Goal: Transaction & Acquisition: Obtain resource

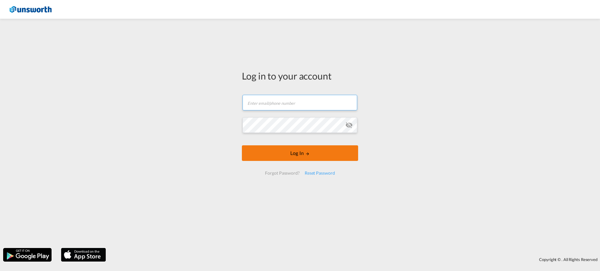
type input "[EMAIL_ADDRESS][PERSON_NAME][DOMAIN_NAME]"
click at [303, 155] on button "Log In" at bounding box center [300, 154] width 116 height 16
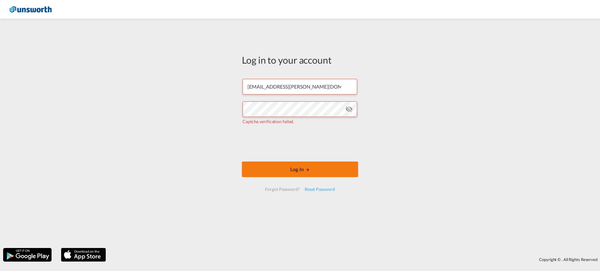
click at [306, 169] on md-icon "LOGIN" at bounding box center [307, 170] width 4 height 4
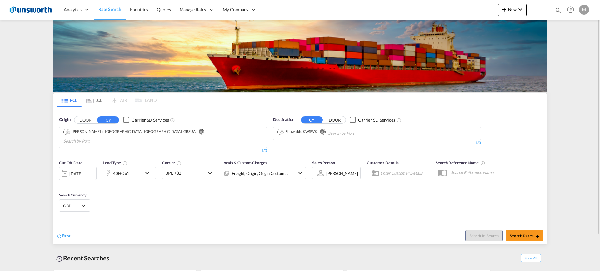
click at [198, 132] on md-icon "Remove" at bounding box center [200, 131] width 5 height 5
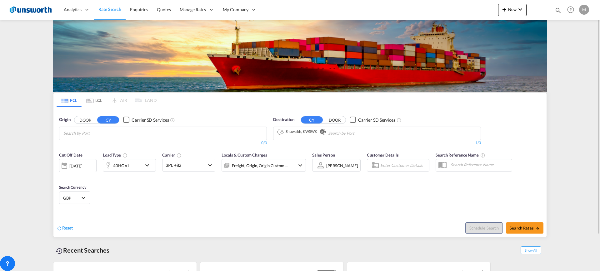
click at [85, 121] on button "DOOR" at bounding box center [85, 119] width 22 height 7
click at [125, 134] on body "Analytics Reports Dashboard Rate Search Enquiries Quotes" at bounding box center [300, 135] width 600 height 271
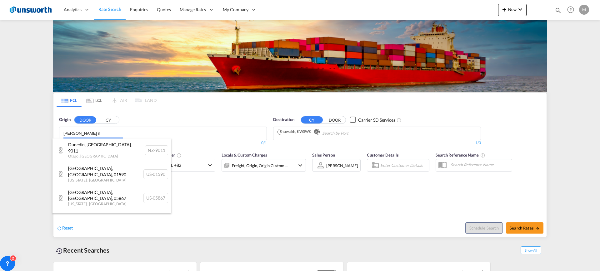
click at [1, 123] on body "Analytics Reports Dashboard Rate Search Enquiries Quotes" at bounding box center [300, 135] width 600 height 271
paste input "NG17"
type input "NG17sutton n"
drag, startPoint x: 170, startPoint y: 136, endPoint x: 29, endPoint y: 133, distance: 141.5
click at [29, 133] on body "Analytics Reports Dashboard Rate Search Enquiries Quotes" at bounding box center [300, 135] width 600 height 271
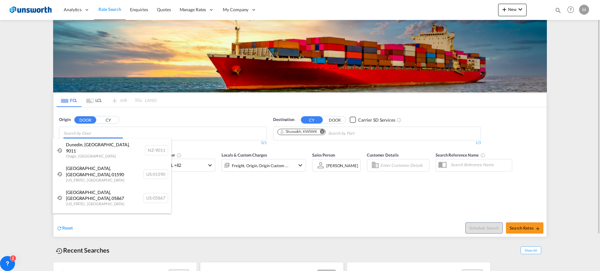
paste input "NG17"
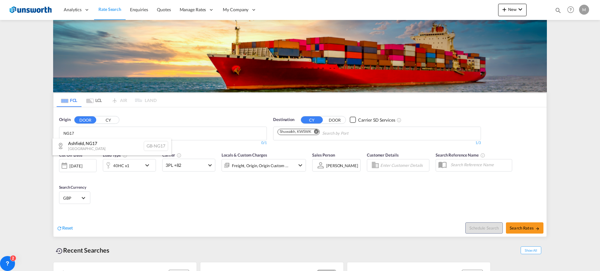
scroll to position [2, 0]
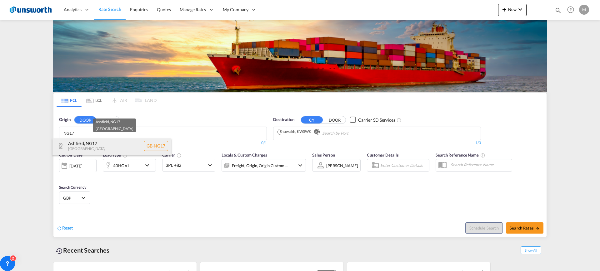
type input "NG17"
click at [105, 147] on div "Ashfield , NG17 [GEOGRAPHIC_DATA] [GEOGRAPHIC_DATA]-NG17" at bounding box center [111, 146] width 119 height 19
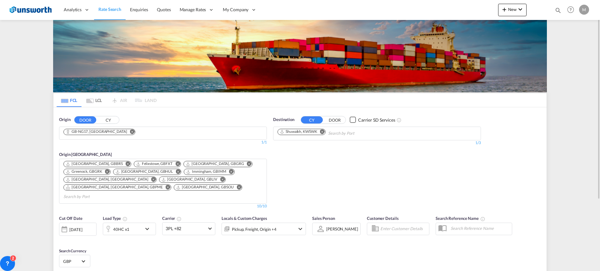
click at [324, 131] on md-icon "Remove" at bounding box center [322, 131] width 5 height 5
click at [314, 136] on body "Analytics Reports Dashboard Rate Search Enquiries Quotes" at bounding box center [300, 135] width 600 height 271
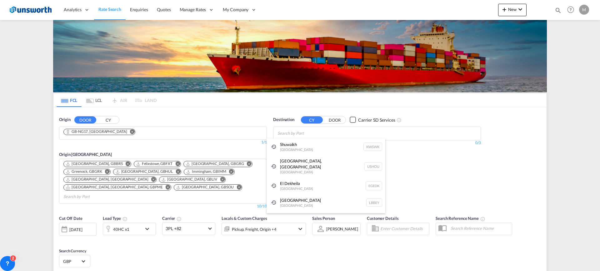
paste input "Aqaba"
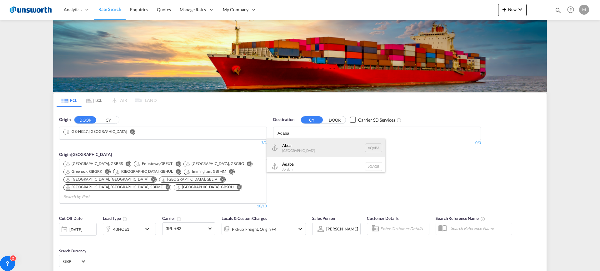
scroll to position [4, 0]
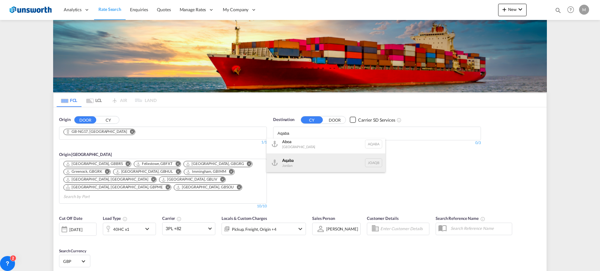
type input "Aqaba"
click at [347, 165] on div "Aqaba Jordan JOAQB" at bounding box center [325, 163] width 119 height 19
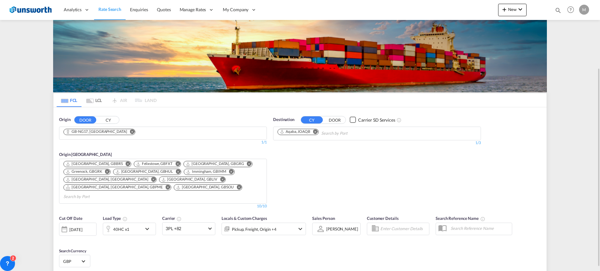
scroll to position [39, 0]
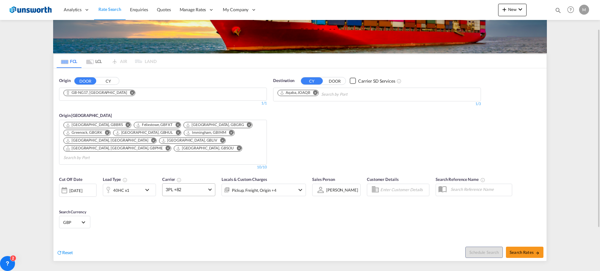
click at [193, 187] on span "3PL +82" at bounding box center [185, 190] width 41 height 6
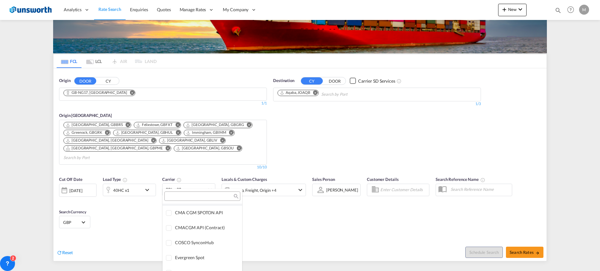
scroll to position [0, 0]
drag, startPoint x: 215, startPoint y: 210, endPoint x: 219, endPoint y: 208, distance: 4.3
click at [217, 210] on div "Checkbox No Ink" at bounding box center [220, 210] width 6 height 6
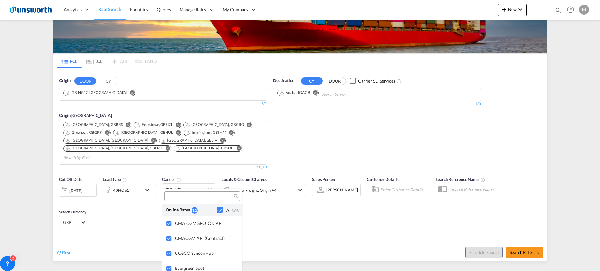
click at [363, 232] on md-backdrop at bounding box center [300, 135] width 600 height 271
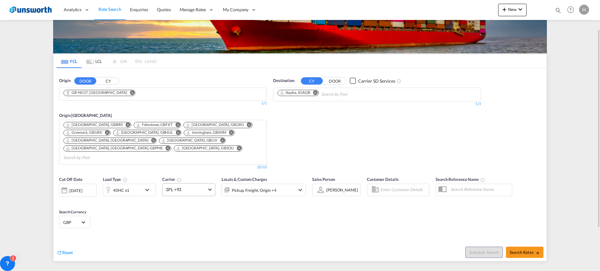
click at [192, 187] on span "3PL +93" at bounding box center [185, 190] width 41 height 6
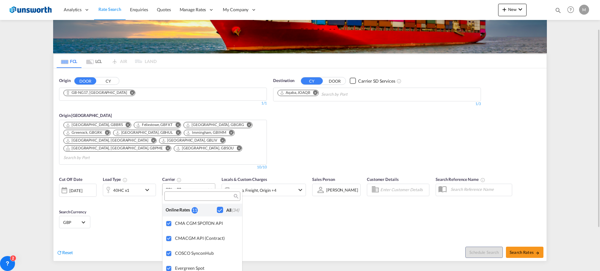
click at [192, 184] on md-backdrop at bounding box center [300, 135] width 600 height 271
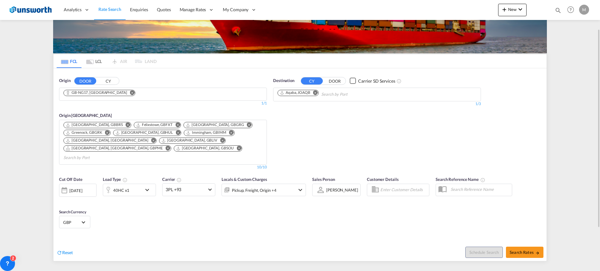
click at [347, 224] on div "Cut Off Date [DATE] [DATE] Load Type 40HC x1 Carrier 3PL +93 Locals & Custom Ch…" at bounding box center [299, 203] width 493 height 61
click at [535, 247] on button "Search Rates" at bounding box center [524, 252] width 37 height 11
type input "NG17 to JOAQB / [DATE]"
